Goal: Information Seeking & Learning: Learn about a topic

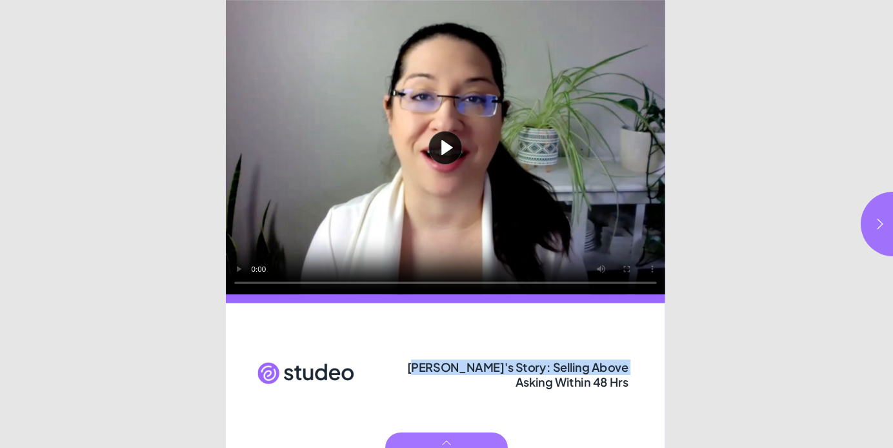
drag, startPoint x: 421, startPoint y: 366, endPoint x: 628, endPoint y: 388, distance: 208.2
click at [628, 388] on div "[PERSON_NAME]'s Story: Selling Above Asking Within 48 Hrs" at bounding box center [518, 373] width 229 height 30
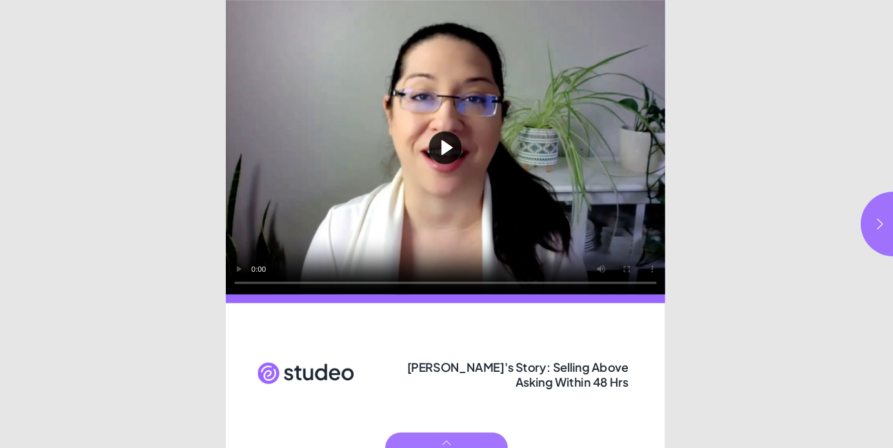
click at [758, 0] on html "[PERSON_NAME]'s Story: Selling Above Asking Within 48 Hrs Play video [PERSON_NA…" at bounding box center [446, 0] width 893 height 0
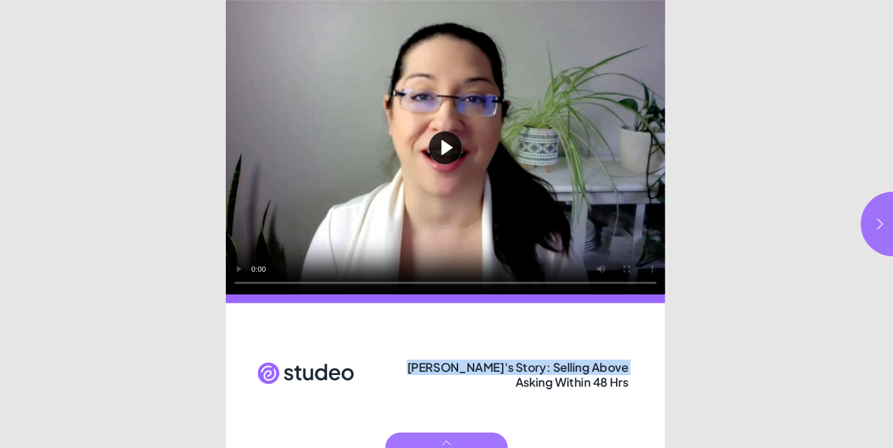
drag, startPoint x: 415, startPoint y: 369, endPoint x: 629, endPoint y: 383, distance: 214.0
click at [629, 383] on div "[PERSON_NAME]'s Story: Selling Above Asking Within 48 Hrs" at bounding box center [518, 373] width 229 height 30
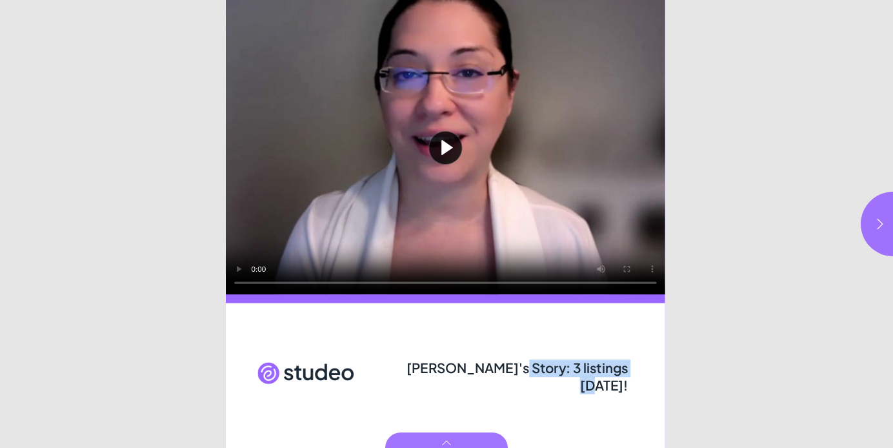
drag, startPoint x: 501, startPoint y: 366, endPoint x: 625, endPoint y: 374, distance: 124.1
click at [625, 374] on span "Kevin's Story: 3 listings in 2 weeks!" at bounding box center [517, 376] width 222 height 34
click at [872, 232] on button "button" at bounding box center [893, 224] width 65 height 65
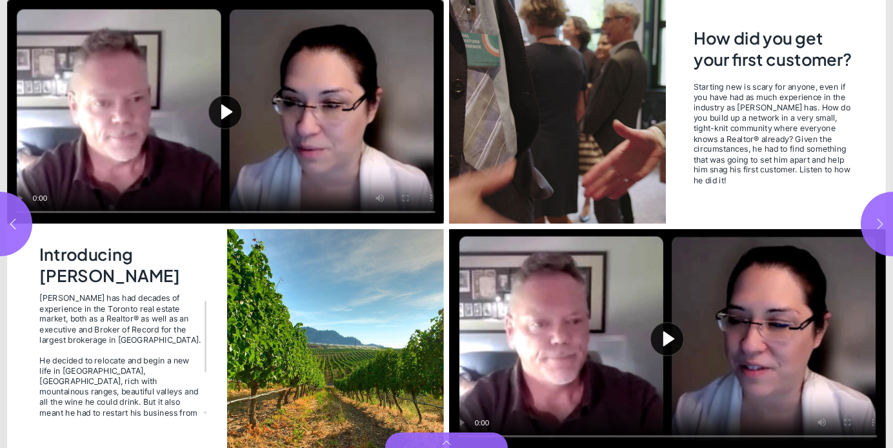
click at [872, 232] on button "button" at bounding box center [893, 224] width 65 height 65
type input "***"
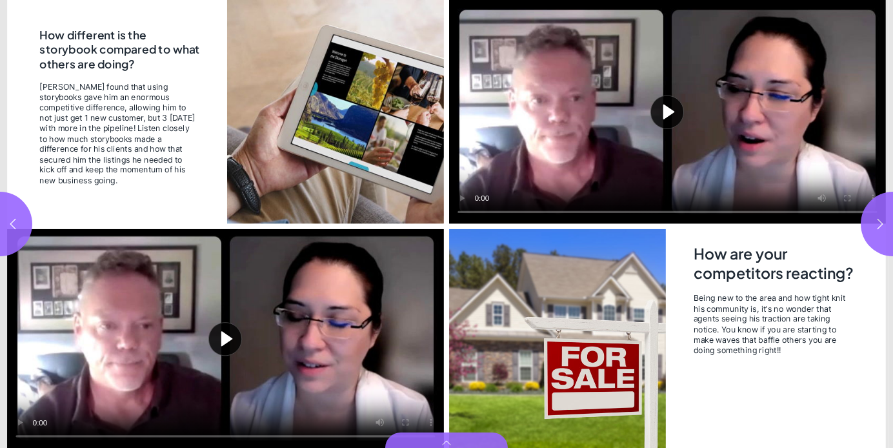
click at [210, 325] on button "Play video" at bounding box center [225, 338] width 437 height 219
click at [245, 343] on video "Video" at bounding box center [225, 338] width 437 height 219
